Goal: Task Accomplishment & Management: Use online tool/utility

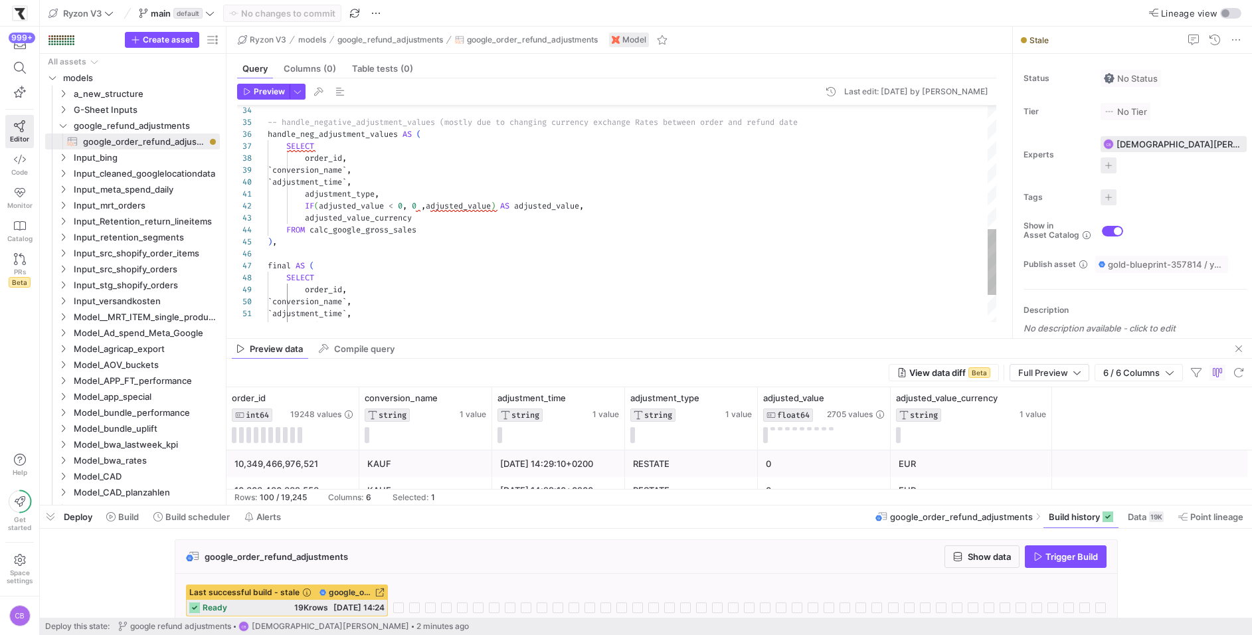
scroll to position [47, 176]
click at [814, 501] on y42-table-data-footer "Rows: 100 / 19,245 Columns: 6 Selected: 1" at bounding box center [740, 497] width 1026 height 16
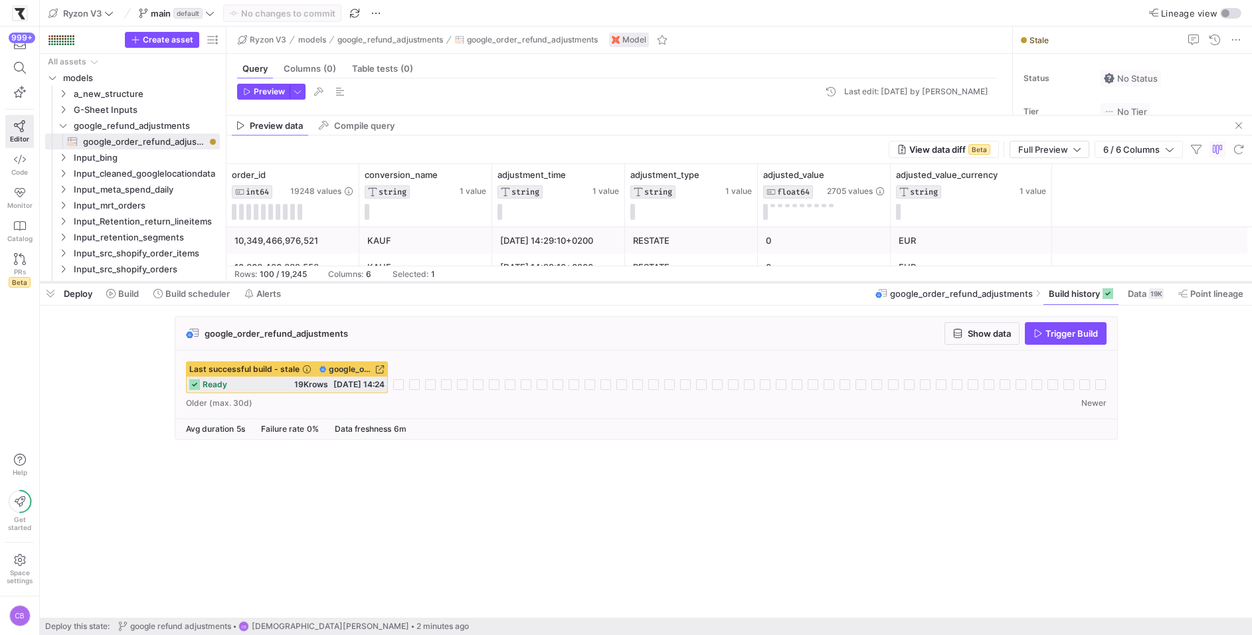
drag, startPoint x: 814, startPoint y: 504, endPoint x: 813, endPoint y: 283, distance: 220.6
click at [813, 283] on div at bounding box center [646, 282] width 1212 height 5
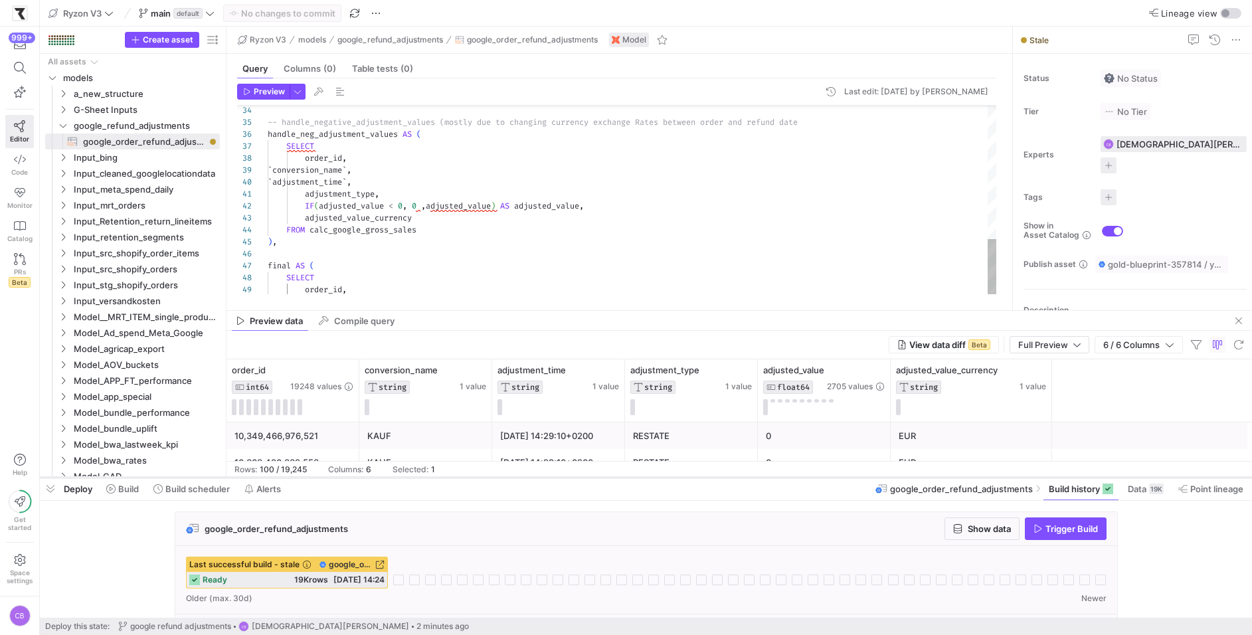
drag, startPoint x: 829, startPoint y: 285, endPoint x: 835, endPoint y: 478, distance: 192.8
click at [835, 478] on div at bounding box center [646, 477] width 1212 height 5
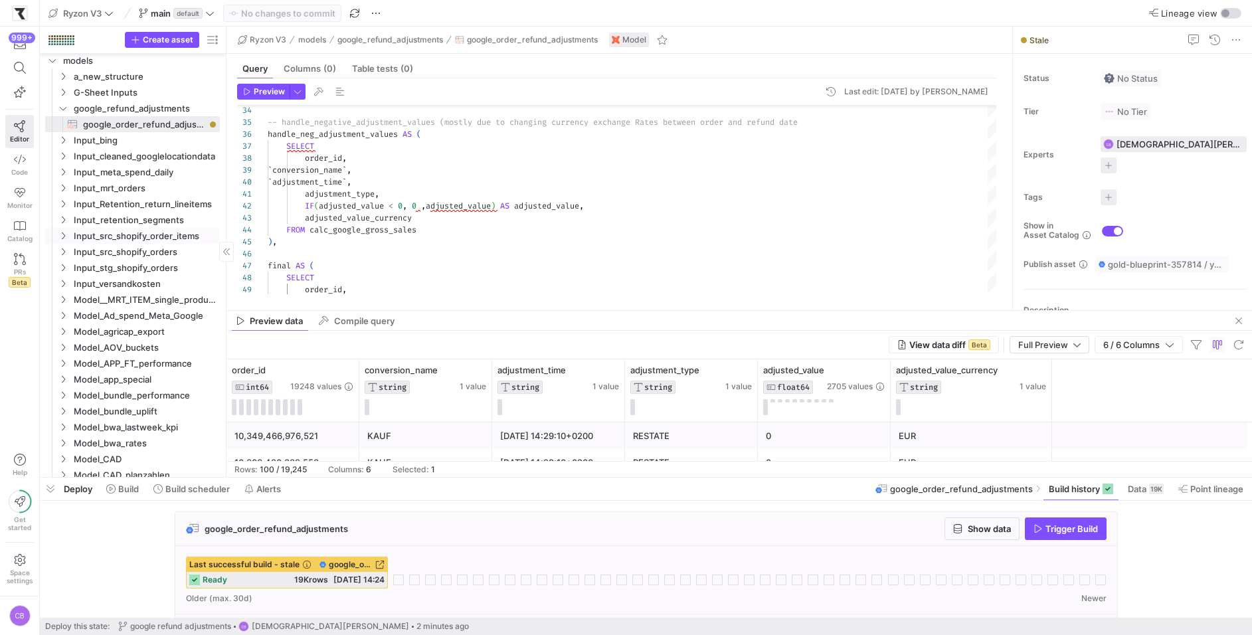
scroll to position [21, 0]
click at [1037, 524] on span "Trigger Build" at bounding box center [1066, 529] width 64 height 11
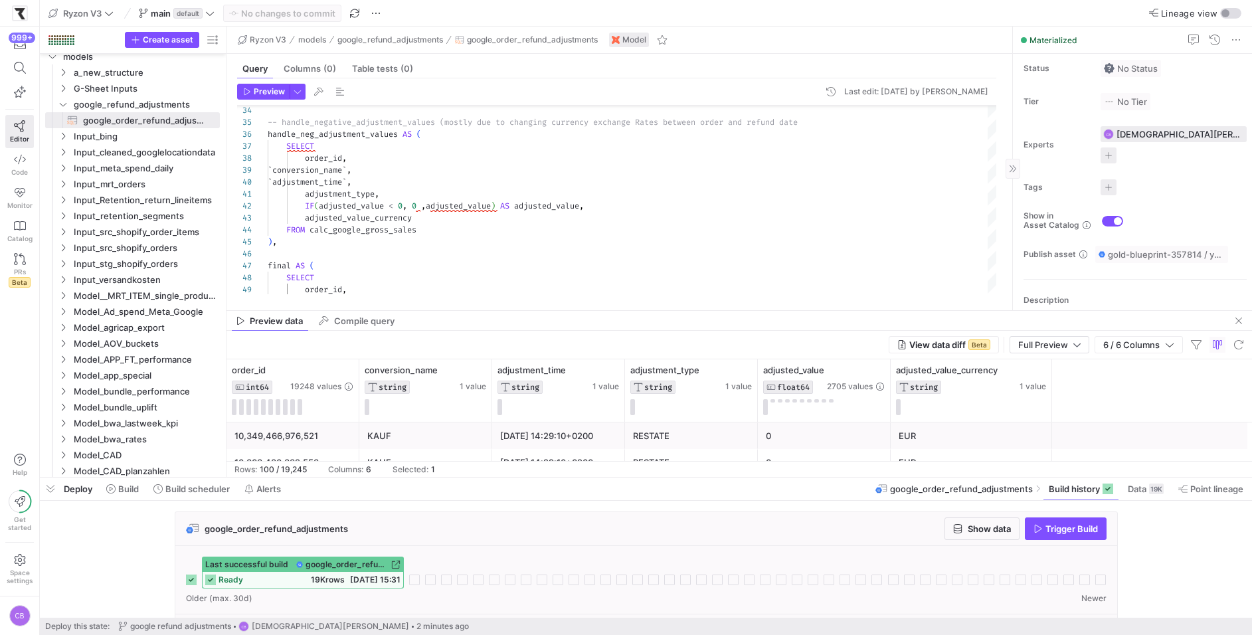
scroll to position [0, 0]
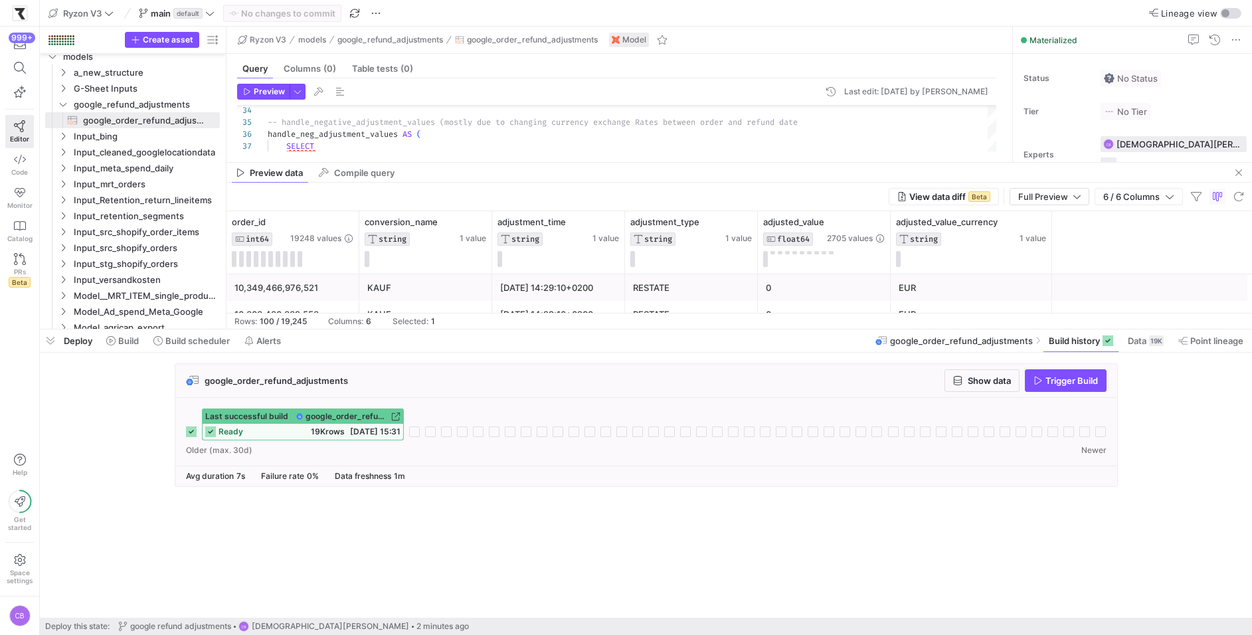
drag, startPoint x: 336, startPoint y: 480, endPoint x: 347, endPoint y: 330, distance: 150.6
click at [204, 325] on div at bounding box center [646, 327] width 1212 height 5
click at [203, 337] on span "Build scheduler" at bounding box center [197, 339] width 64 height 11
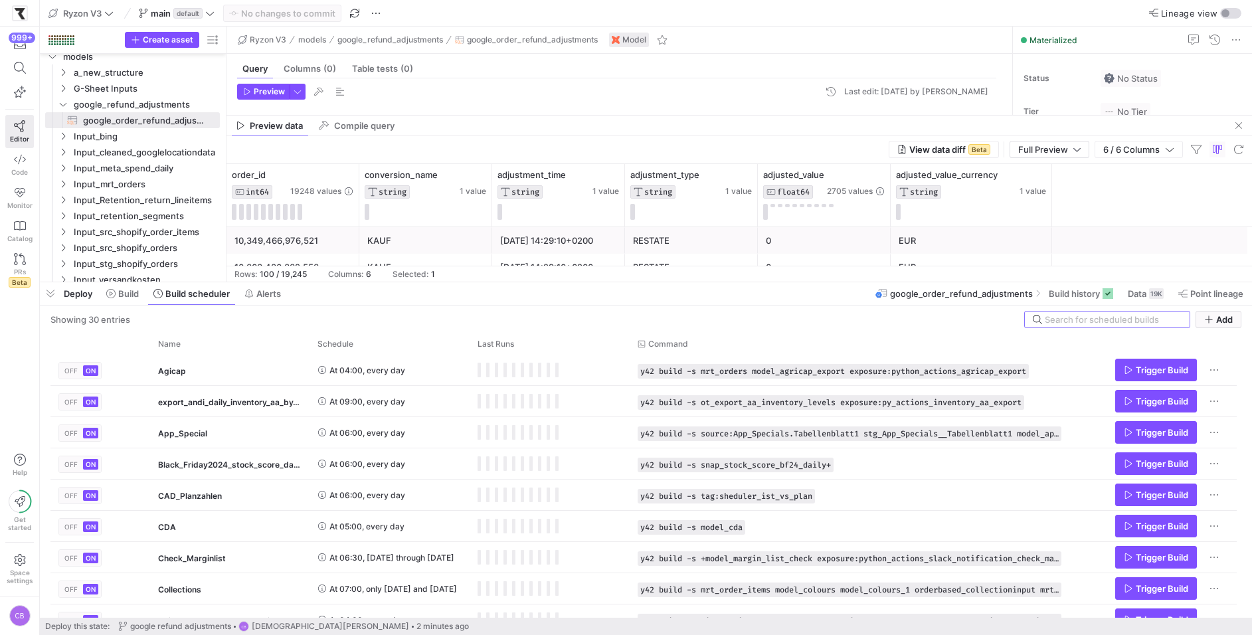
drag, startPoint x: 314, startPoint y: 330, endPoint x: 270, endPoint y: -19, distance: 351.5
click at [270, 0] on html "999+ Editor Code Monitor Catalog PRs Beta Help Get started Space settings CB Ry…" at bounding box center [626, 317] width 1252 height 635
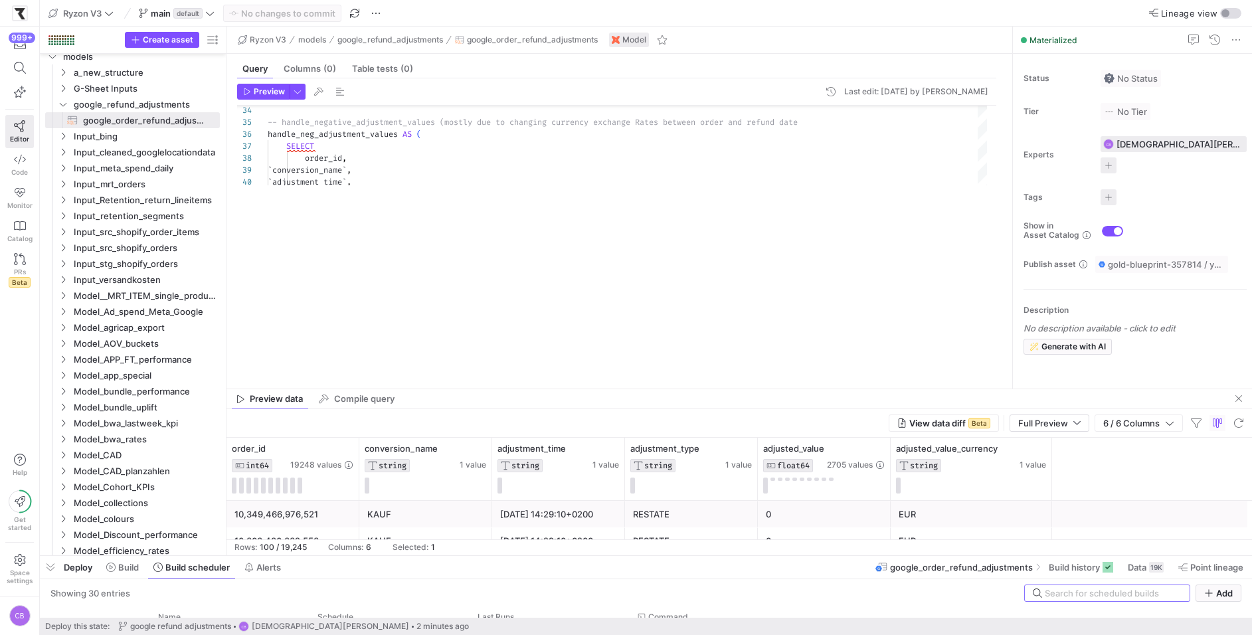
drag, startPoint x: 660, startPoint y: 1, endPoint x: 685, endPoint y: 541, distance: 540.7
click at [686, 553] on div at bounding box center [646, 555] width 1212 height 5
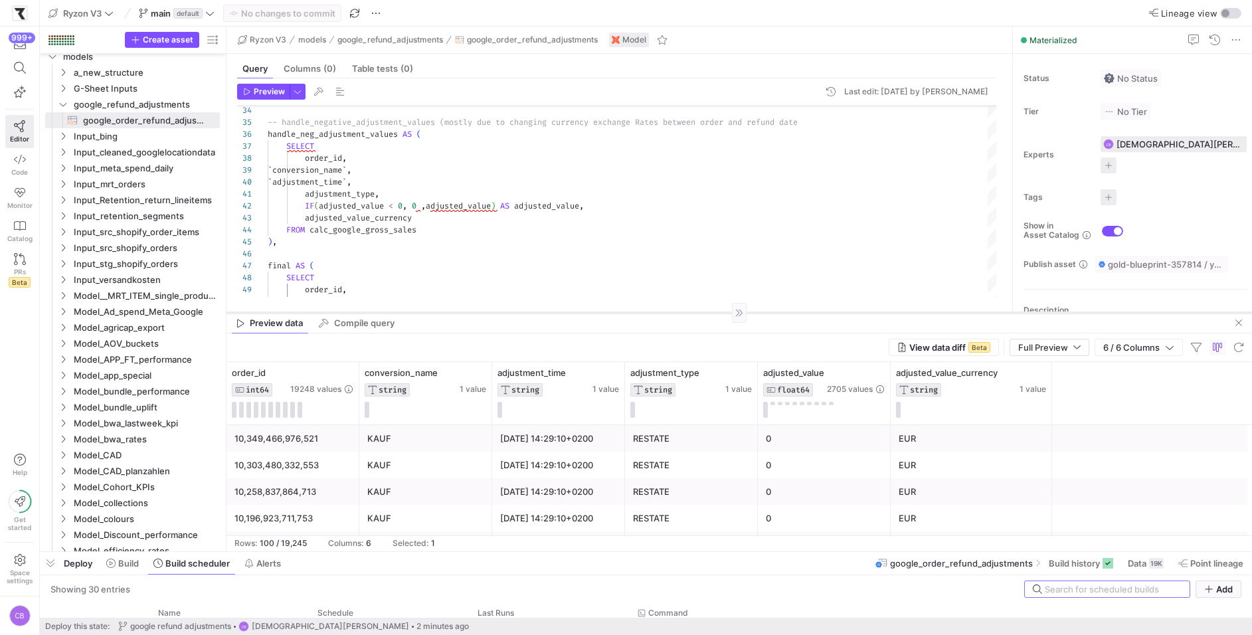
drag, startPoint x: 658, startPoint y: 385, endPoint x: 655, endPoint y: 313, distance: 71.8
click at [655, 313] on div at bounding box center [740, 313] width 1026 height 1
click at [446, 311] on mat-tab-group "Query Columns (0) Table tests (0) Preview Last edit: [DATE] by [PERSON_NAME] 36…" at bounding box center [617, 183] width 781 height 259
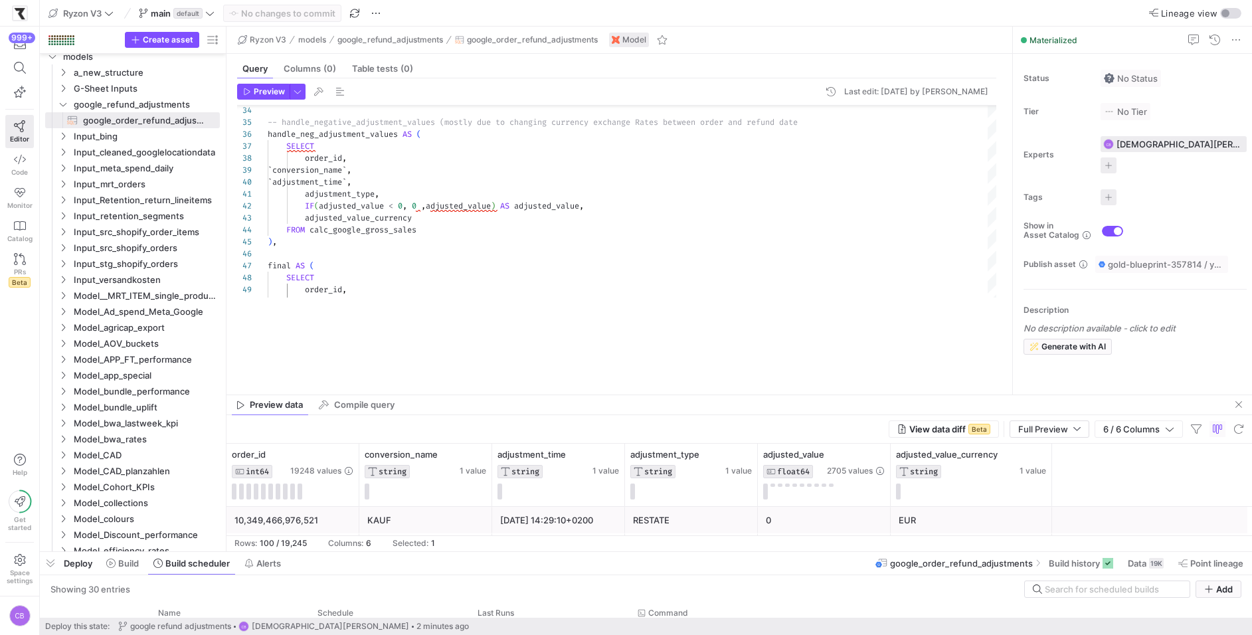
drag, startPoint x: 446, startPoint y: 314, endPoint x: 464, endPoint y: 396, distance: 84.5
click at [464, 396] on as-split "Ryzon V3 models google_refund_adjustments google_order_refund_adjustments Model…" at bounding box center [740, 289] width 1026 height 525
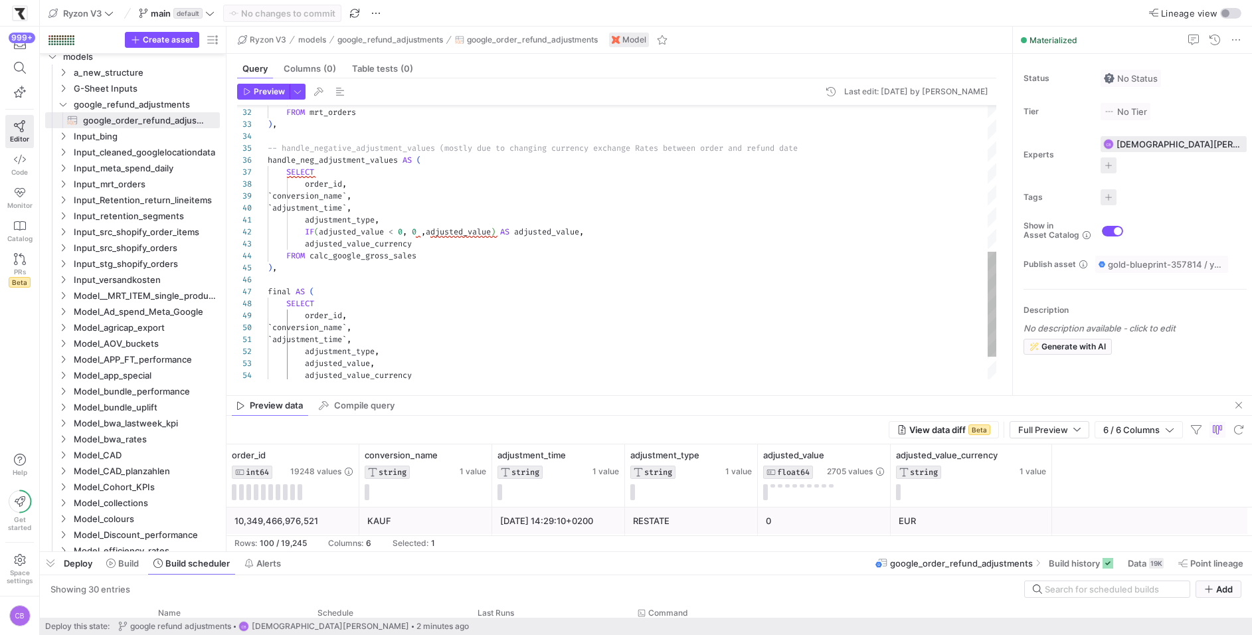
type textarea "adjustment_type, IF(adjusted_value < 0, 0 ,adjusted_value) AS adjusted_value, a…"
click at [433, 274] on div "handle_neg_adjustment_values AS ( SELECT order_id , ` conversion_name ` , ` adj…" at bounding box center [632, 83] width 729 height 716
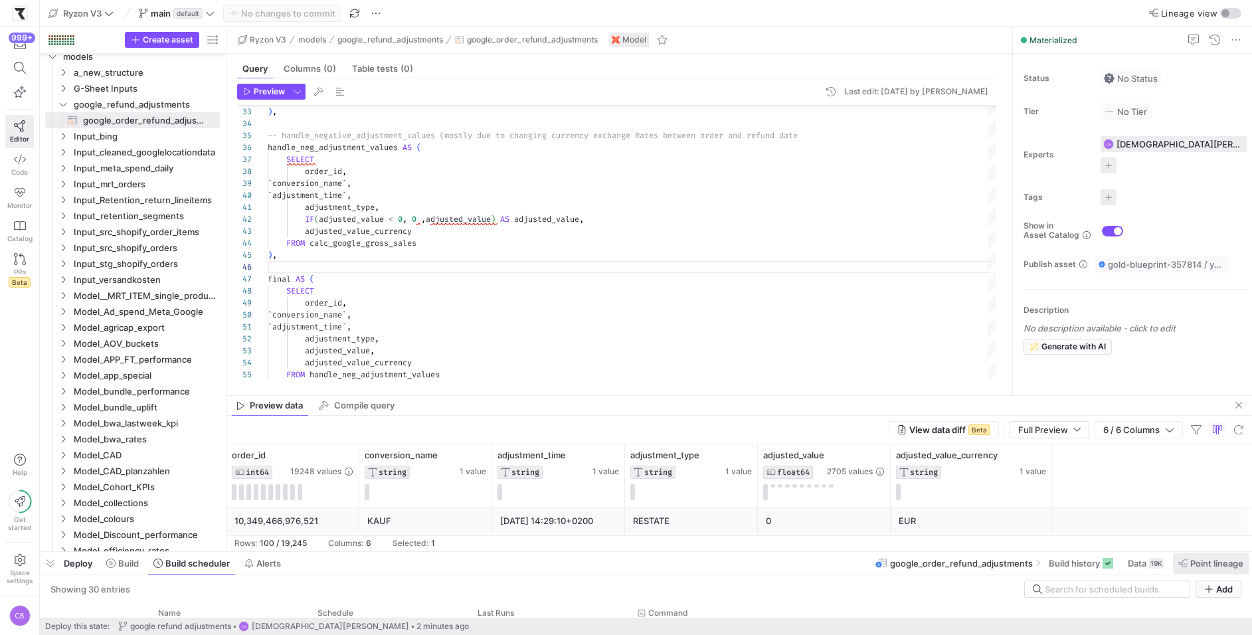
click at [1217, 569] on button "Point lineage" at bounding box center [1211, 563] width 77 height 23
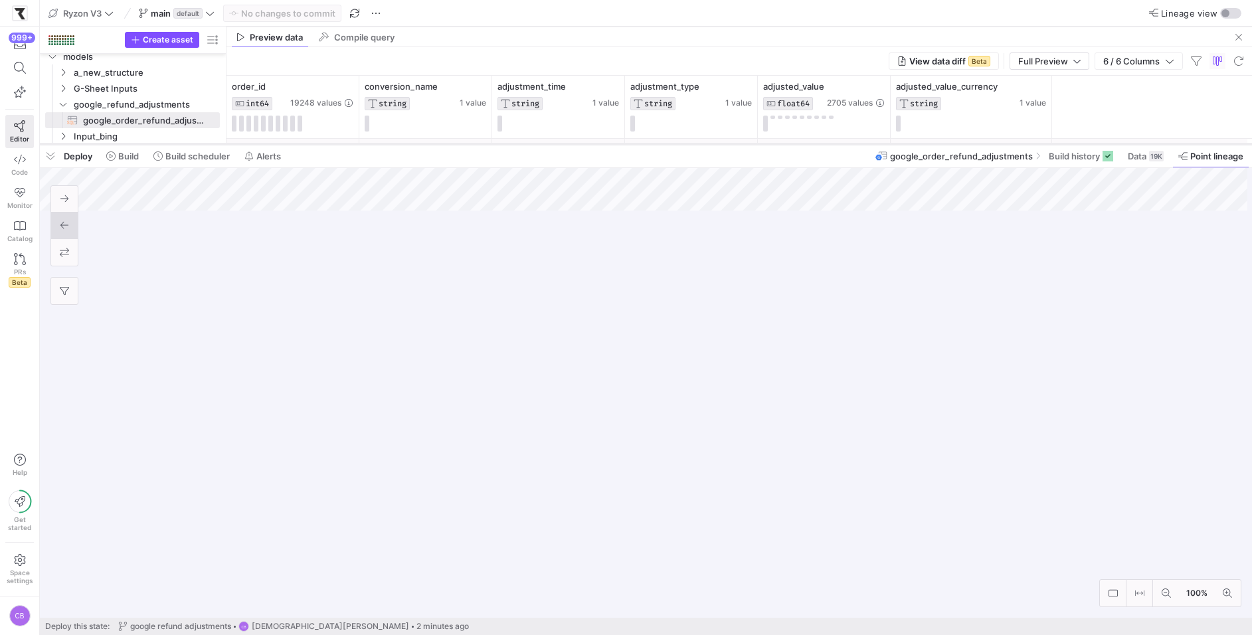
drag, startPoint x: 1022, startPoint y: 551, endPoint x: 955, endPoint y: 144, distance: 412.8
click at [955, 144] on div at bounding box center [646, 144] width 1212 height 5
click at [1066, 157] on span "Build history" at bounding box center [1074, 156] width 51 height 11
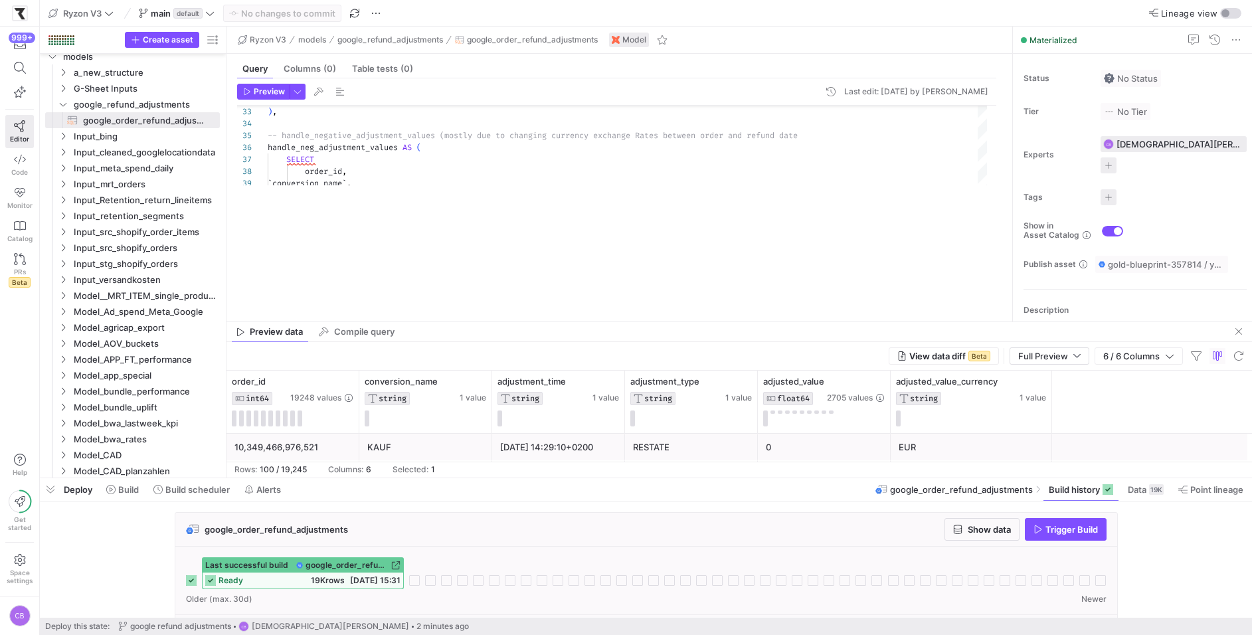
drag, startPoint x: 1028, startPoint y: 142, endPoint x: 937, endPoint y: 487, distance: 356.6
click at [985, 480] on div at bounding box center [646, 477] width 1212 height 5
